Goal: Complete application form

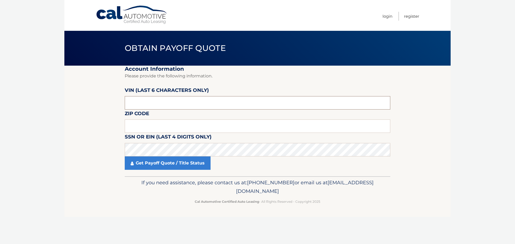
click at [148, 103] on input "text" at bounding box center [258, 102] width 266 height 13
type input "523329"
click at [190, 123] on input "text" at bounding box center [258, 126] width 266 height 13
click at [174, 126] on input "text" at bounding box center [258, 126] width 266 height 13
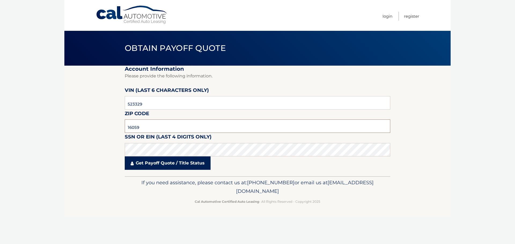
type input "16059"
click at [179, 167] on link "Get Payoff Quote / Title Status" at bounding box center [168, 163] width 86 height 13
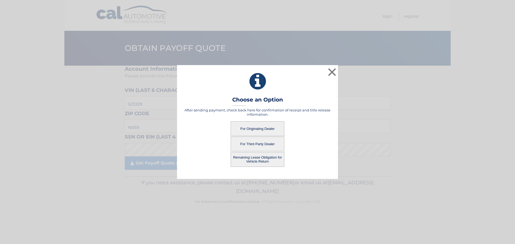
click at [258, 142] on button "For Third Party Dealer" at bounding box center [258, 144] width 54 height 15
click at [259, 145] on button "For Third Party Dealer" at bounding box center [258, 144] width 54 height 15
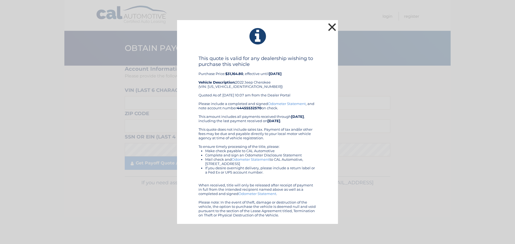
click at [332, 27] on button "×" at bounding box center [332, 27] width 11 height 11
